Goal: Browse casually: Explore the website without a specific task or goal

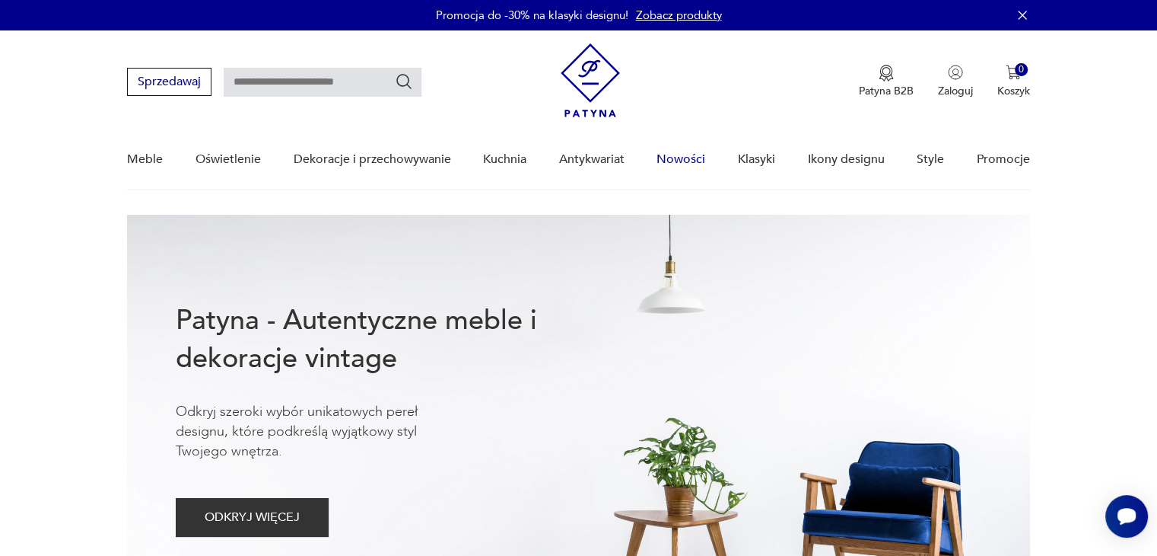
click at [696, 159] on link "Nowości" at bounding box center [681, 159] width 49 height 59
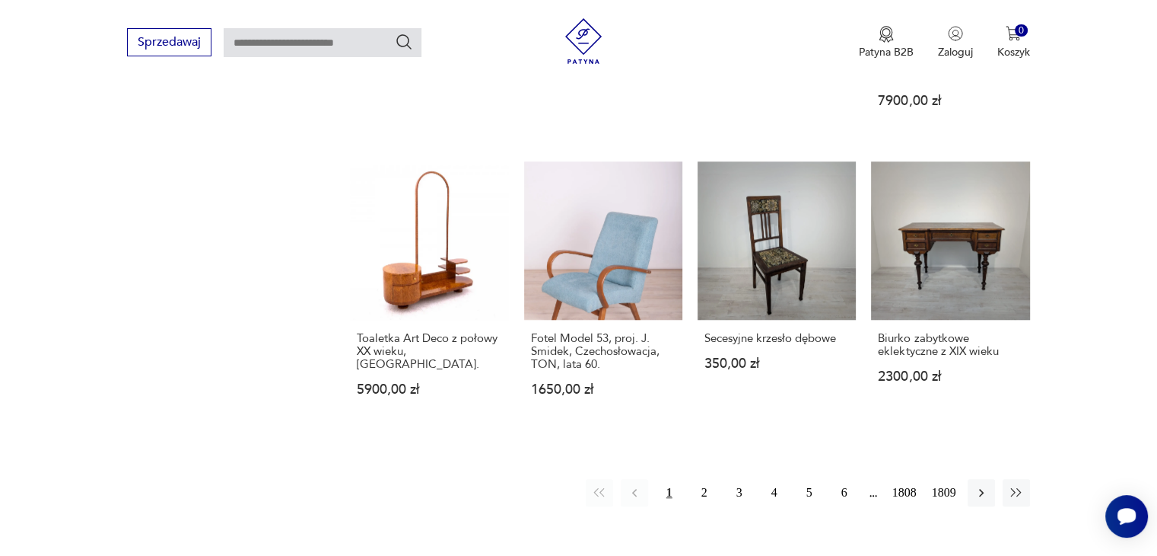
scroll to position [1256, 0]
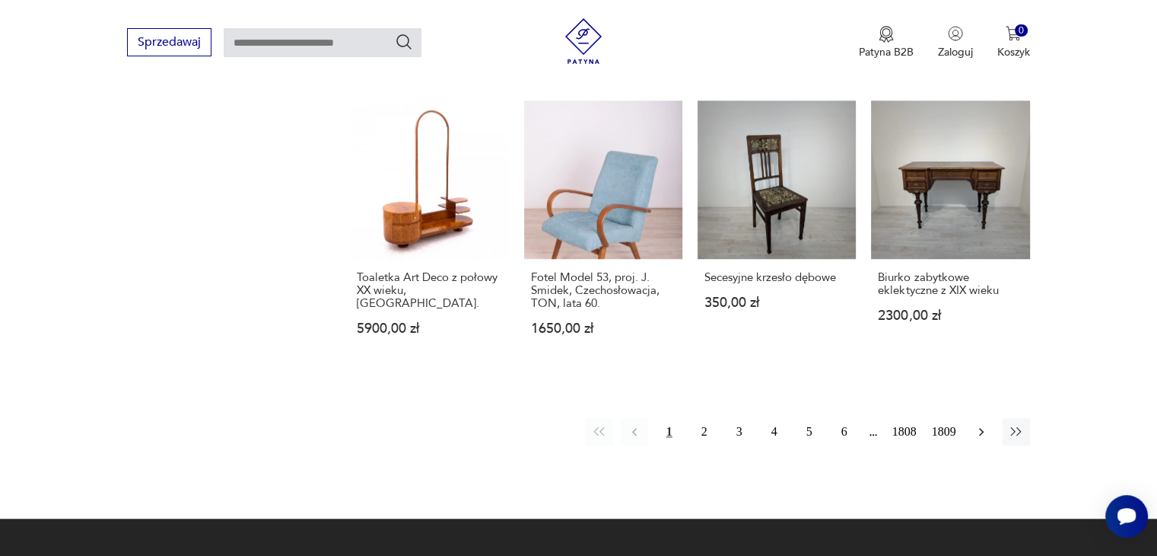
click at [983, 424] on icon "button" at bounding box center [981, 431] width 15 height 15
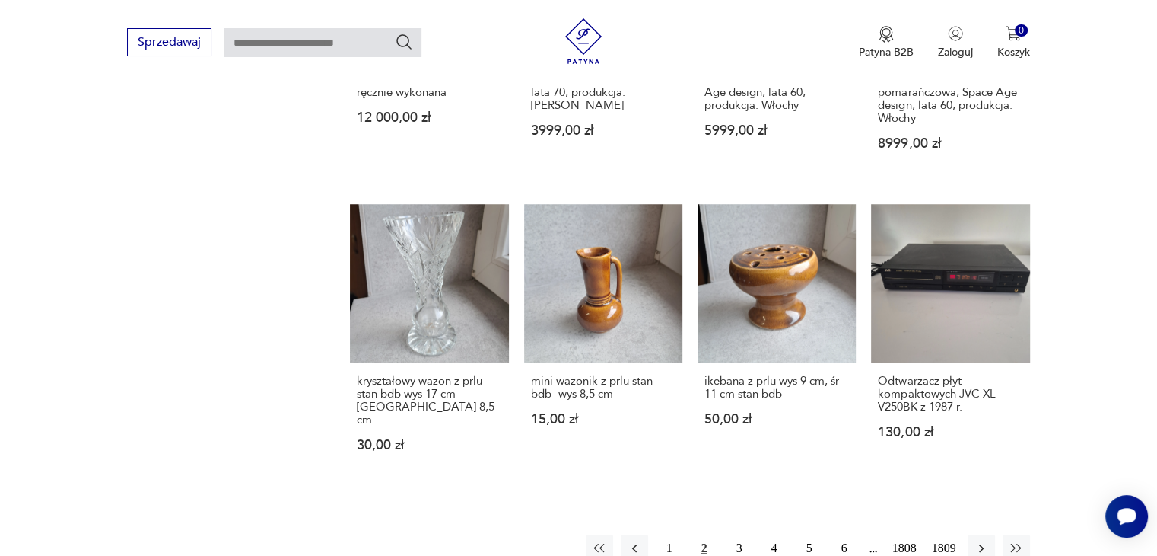
scroll to position [1172, 0]
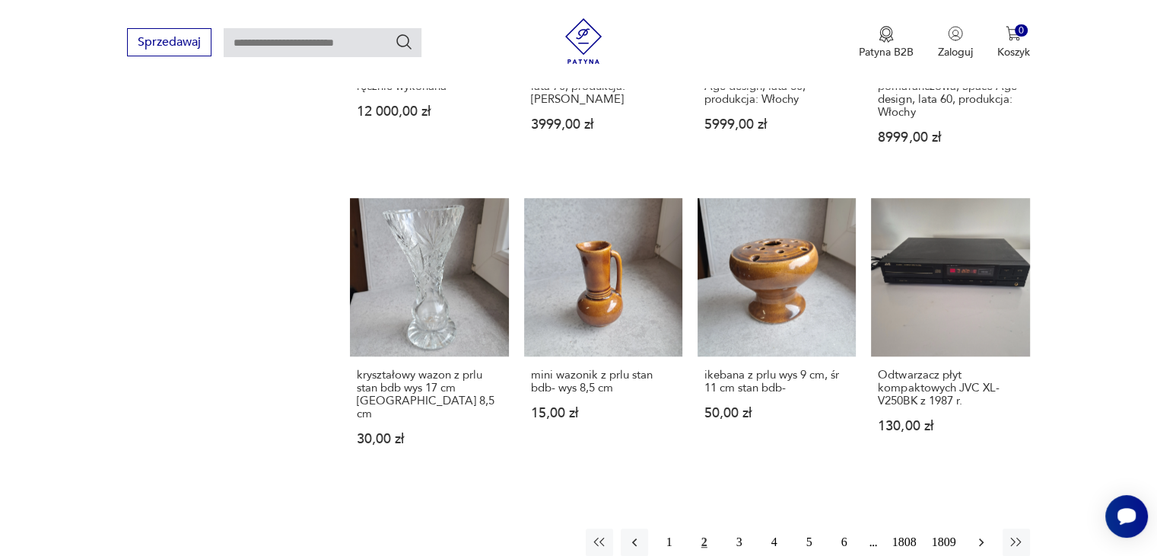
click at [977, 534] on icon "button" at bounding box center [981, 541] width 15 height 15
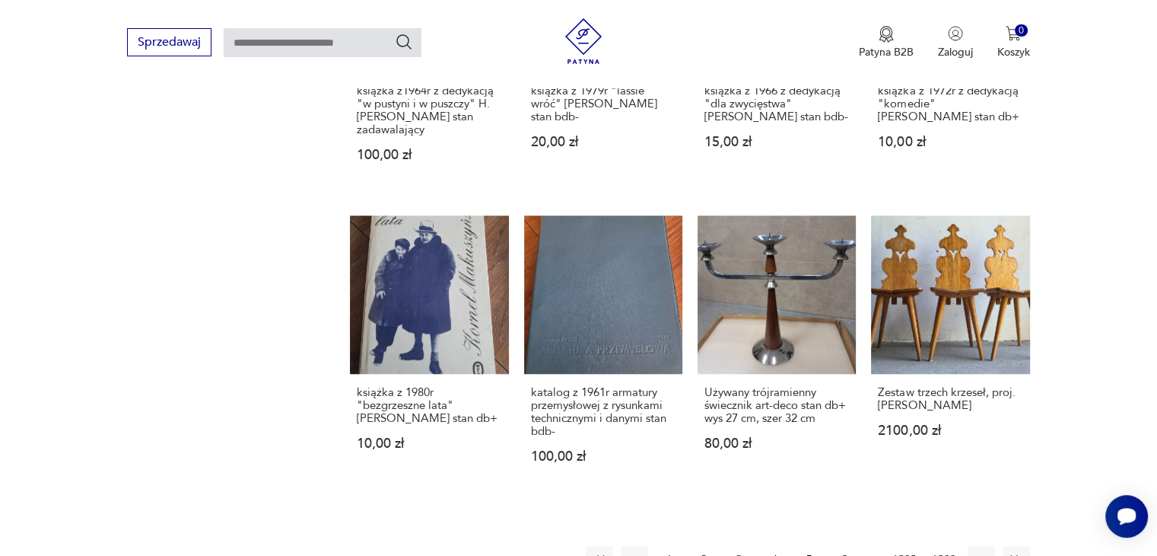
scroll to position [1202, 0]
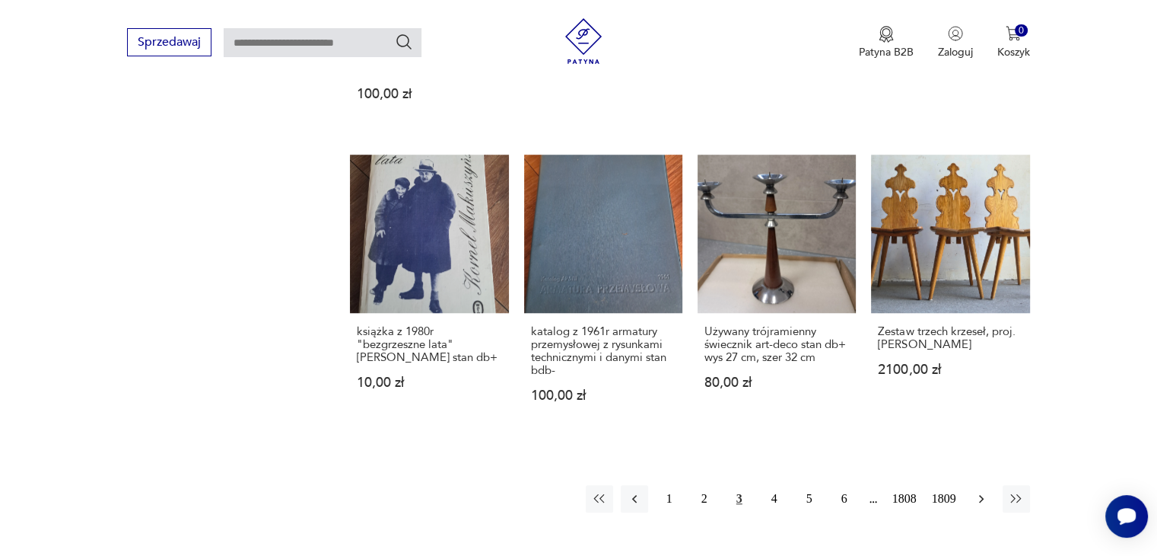
click at [982, 495] on icon "button" at bounding box center [981, 499] width 5 height 8
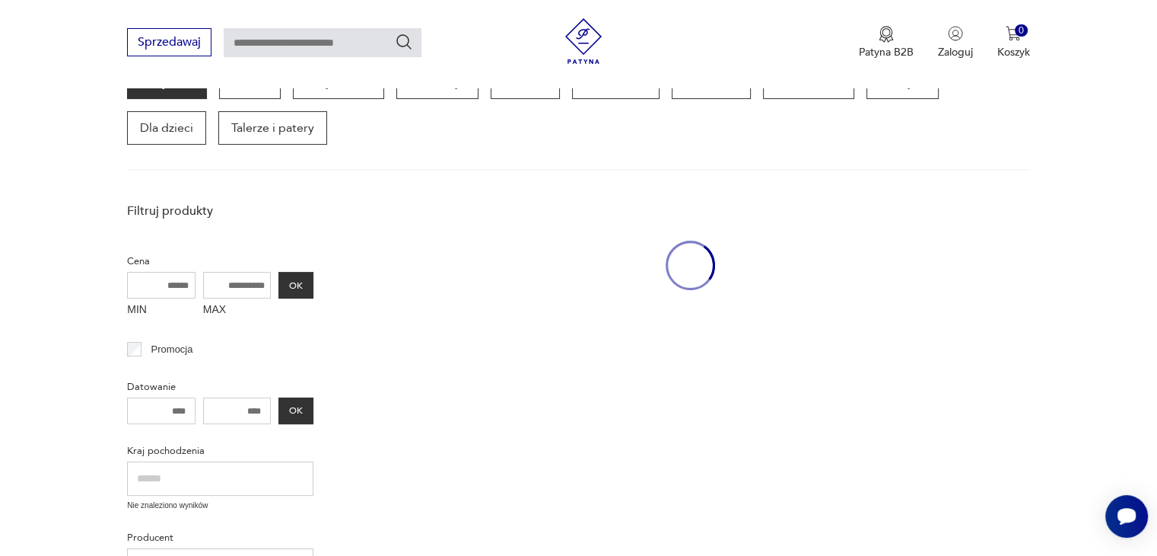
scroll to position [196, 0]
